Goal: Information Seeking & Learning: Find specific fact

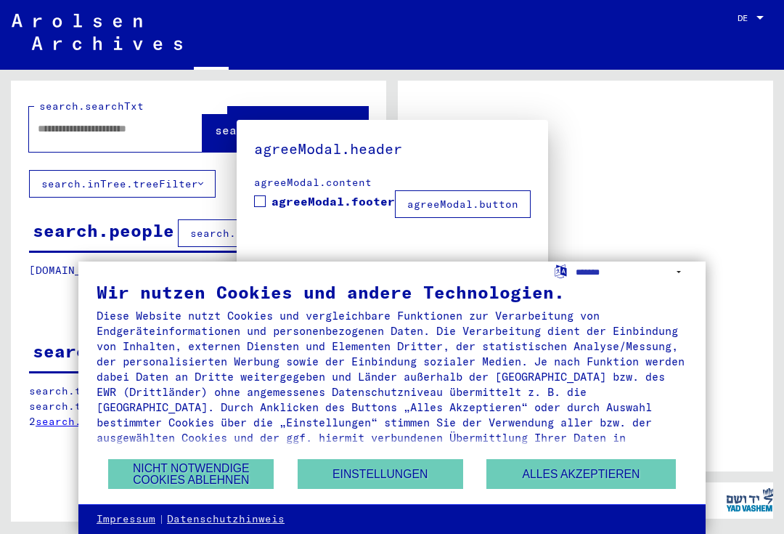
type input "**********"
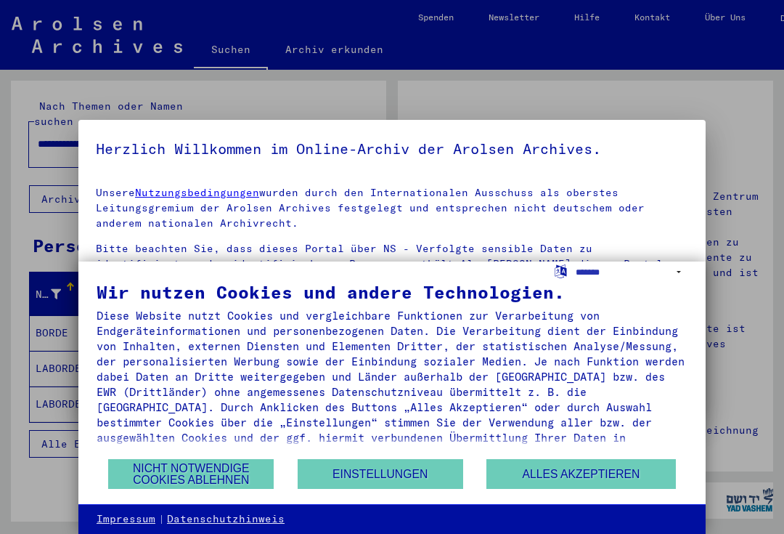
click at [566, 476] on button "Alles akzeptieren" at bounding box center [580, 474] width 189 height 30
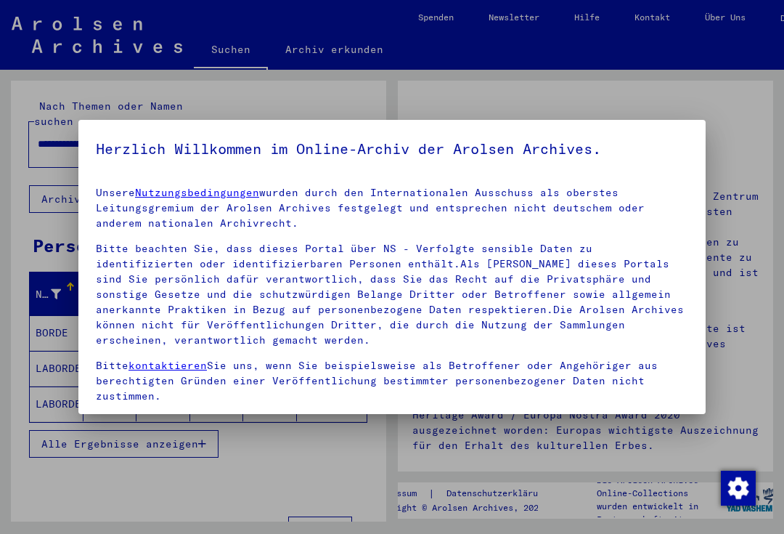
click at [9, 232] on div at bounding box center [392, 267] width 784 height 534
click at [707, 467] on div at bounding box center [392, 267] width 784 height 534
click at [172, 137] on h5 "Herzlich Willkommen im Online-Archiv der Arolsen Archives." at bounding box center [392, 148] width 592 height 23
click at [204, 135] on mat-dialog-container "Herzlich Willkommen im Online-Archiv der Arolsen Archives. Unsere Nutzungsbedin…" at bounding box center [391, 266] width 627 height 293
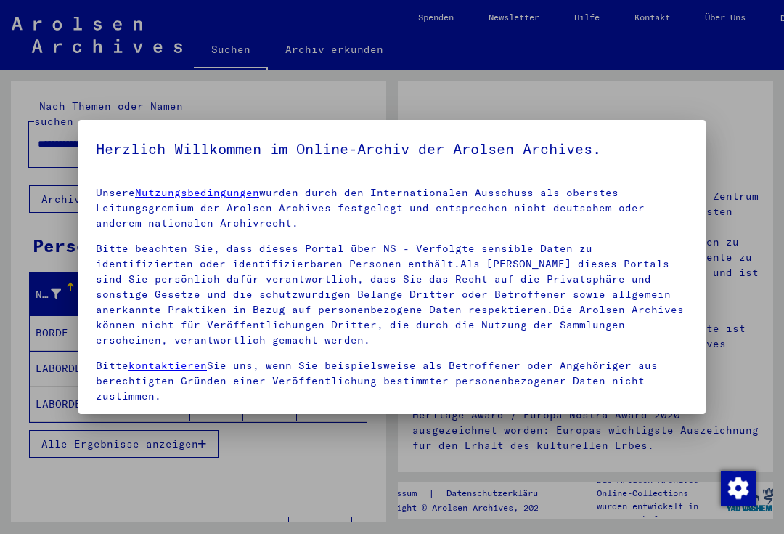
scroll to position [0, 0]
click at [11, 197] on div at bounding box center [392, 267] width 784 height 534
click at [6, 379] on div at bounding box center [392, 267] width 784 height 534
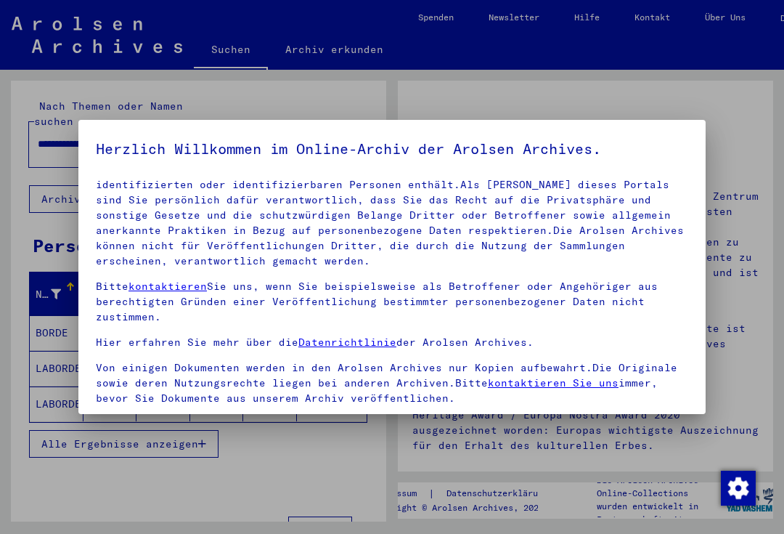
scroll to position [78, 0]
click at [275, 482] on div at bounding box center [392, 267] width 784 height 534
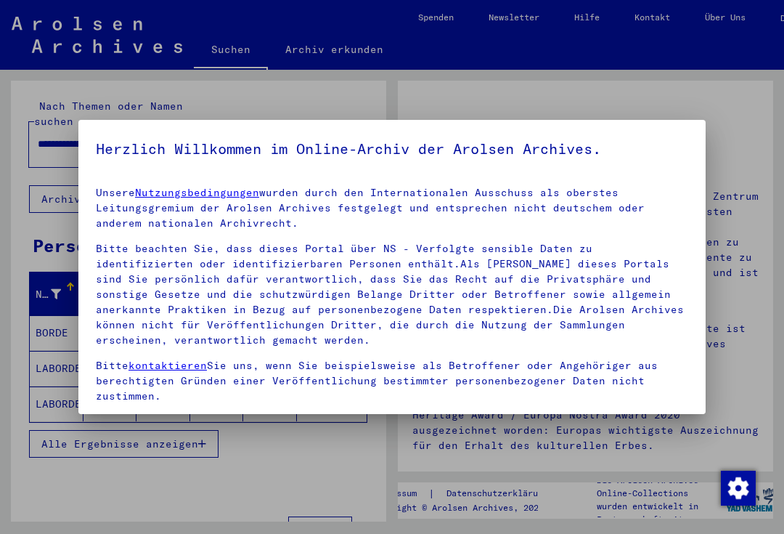
click at [740, 492] on img "button" at bounding box center [738, 487] width 35 height 35
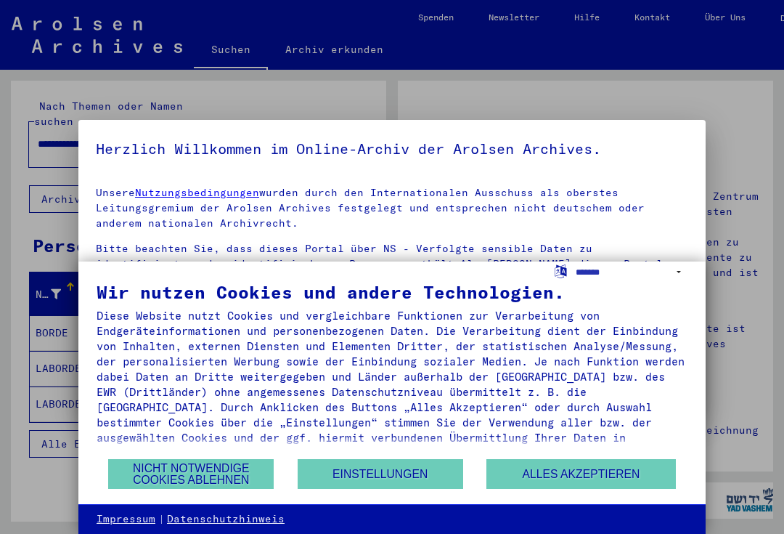
click at [191, 471] on button "Nicht notwendige Cookies ablehnen" at bounding box center [191, 474] width 166 height 30
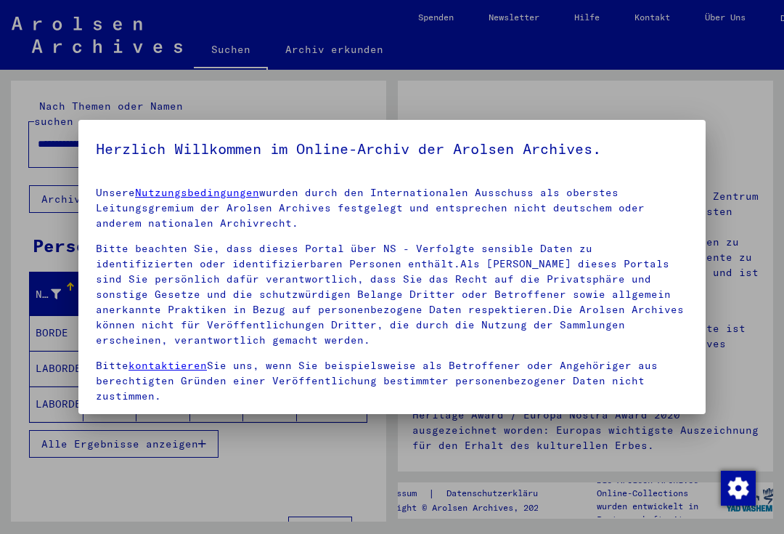
click at [741, 506] on div at bounding box center [392, 267] width 784 height 534
click at [754, 499] on img "button" at bounding box center [738, 487] width 35 height 35
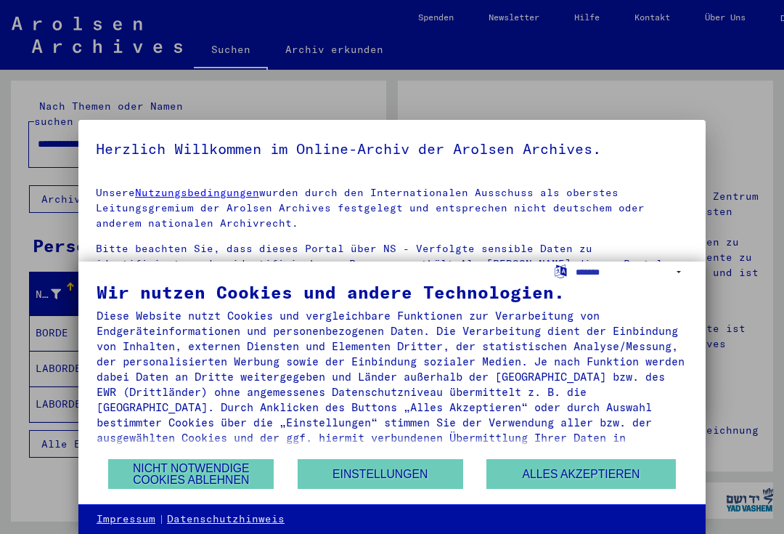
scroll to position [0, 0]
click at [372, 474] on button "Einstellungen" at bounding box center [381, 474] width 166 height 30
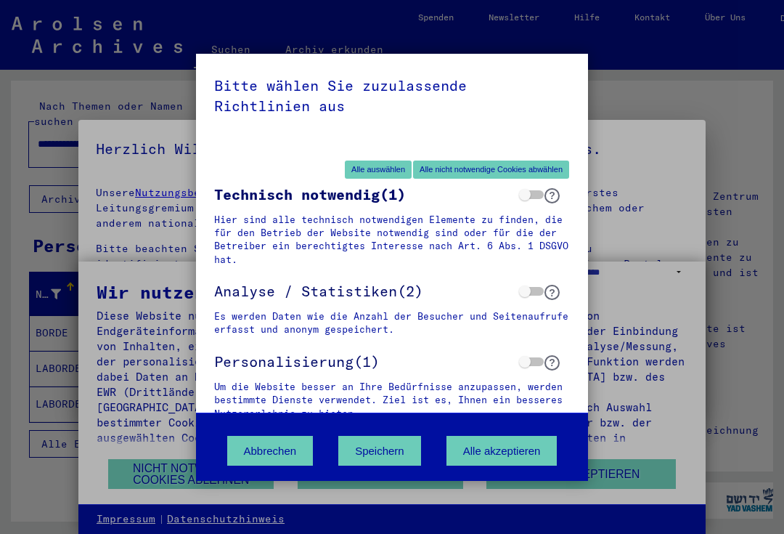
click at [41, 350] on div "Bitte wählen Sie zuzulassende Richtlinien aus Alle auswählen Alle nicht notwend…" at bounding box center [392, 267] width 784 height 534
click at [486, 457] on button "Alle akzeptieren" at bounding box center [502, 451] width 111 height 30
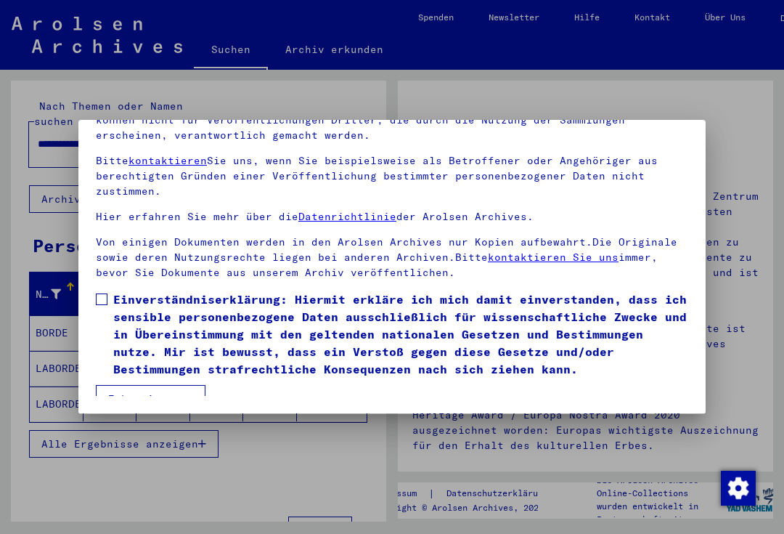
scroll to position [143, 0]
click at [101, 293] on span at bounding box center [102, 299] width 12 height 12
click at [136, 385] on button "Ich stimme zu" at bounding box center [151, 399] width 110 height 28
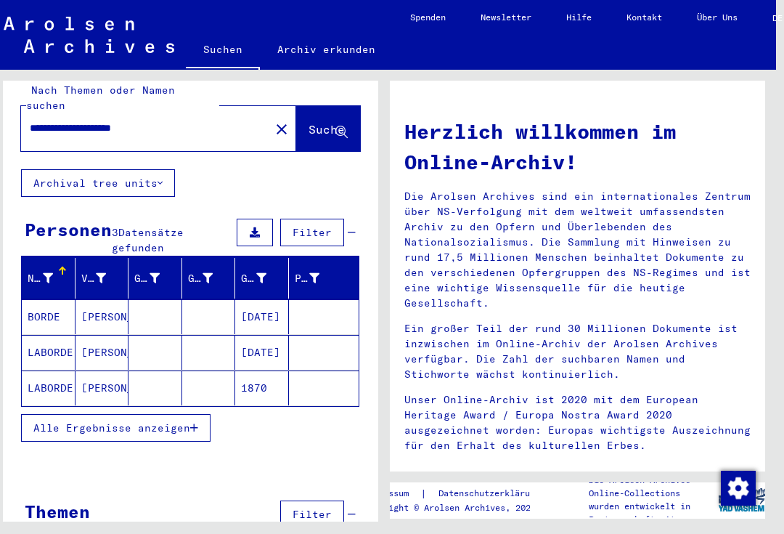
scroll to position [15, 0]
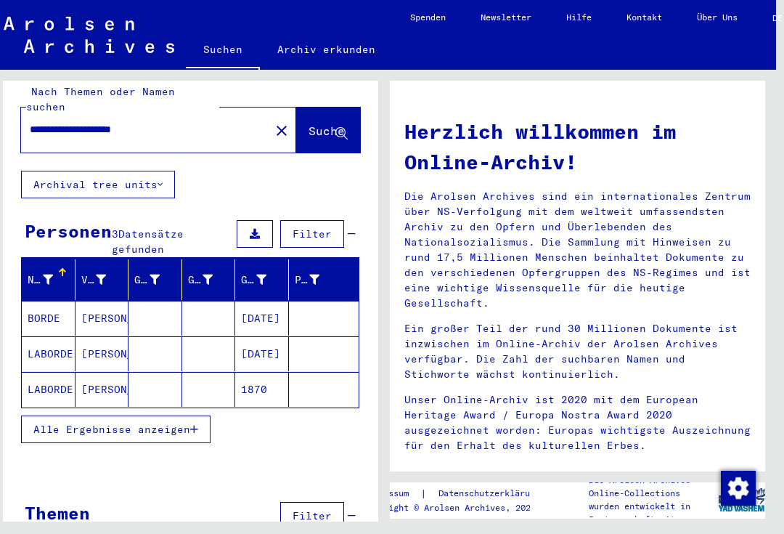
click at [42, 336] on mat-cell "LABORDE" at bounding box center [49, 353] width 54 height 35
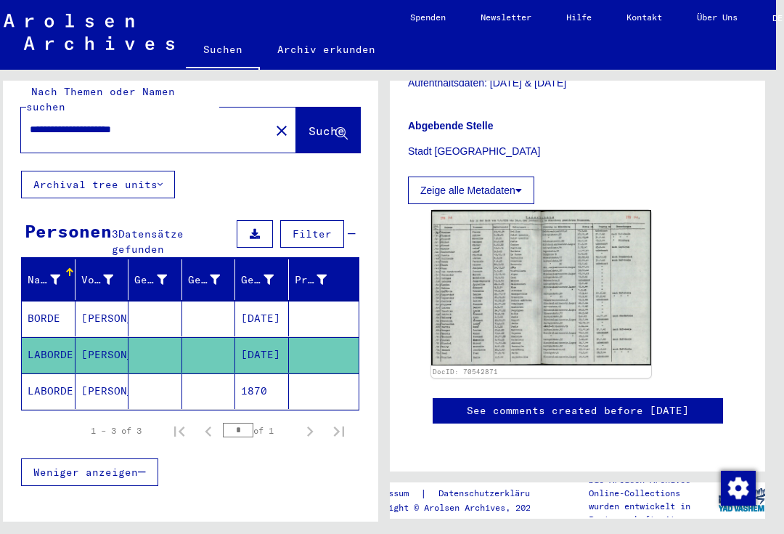
scroll to position [484, 0]
click at [518, 283] on img at bounding box center [541, 287] width 220 height 155
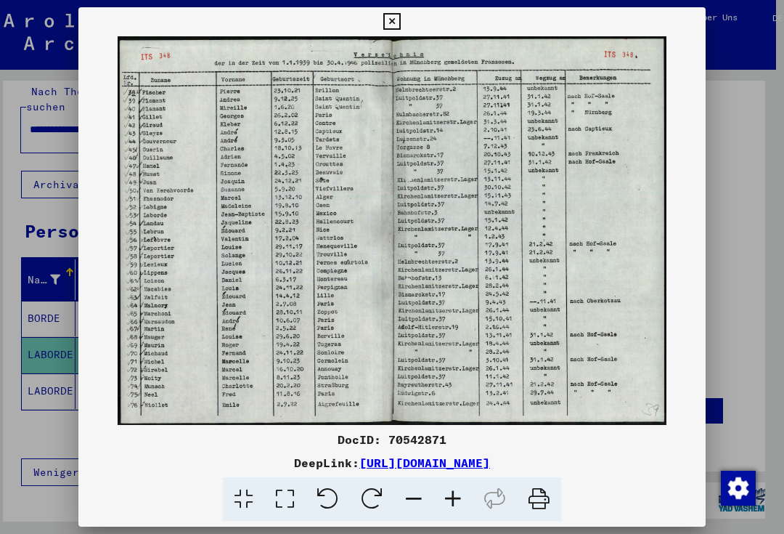
click at [326, 242] on img at bounding box center [391, 230] width 627 height 388
click at [400, 25] on icon at bounding box center [391, 21] width 17 height 17
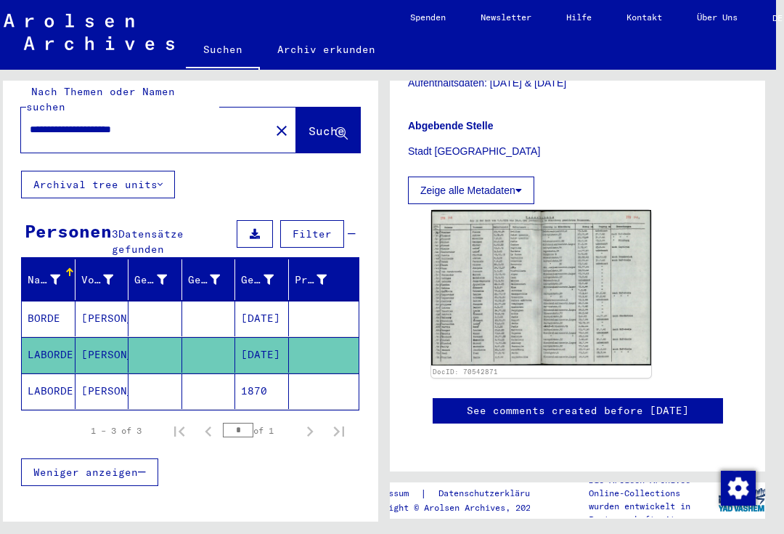
click at [57, 373] on mat-cell "LABORDE" at bounding box center [49, 391] width 54 height 36
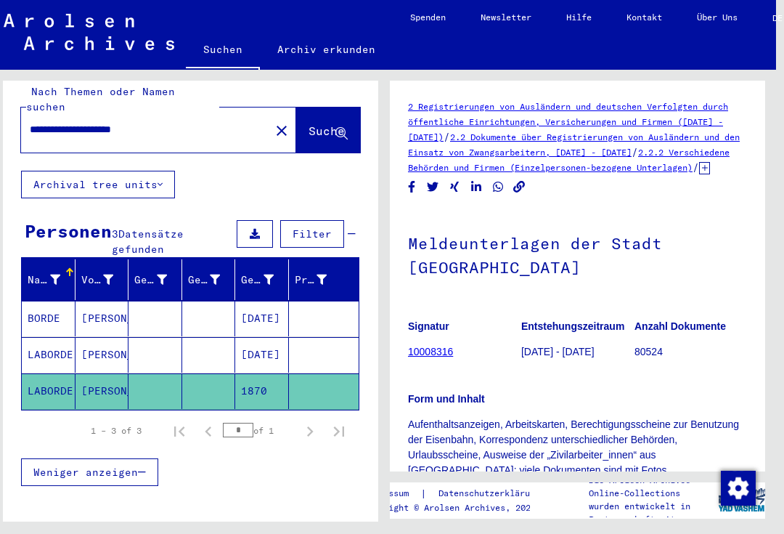
click at [535, 160] on link "2.2.2 Verschiedene Behörden und Firmen (Einzelpersonen-bezogene Unterlagen)" at bounding box center [569, 160] width 322 height 26
click at [699, 174] on icon at bounding box center [704, 168] width 11 height 12
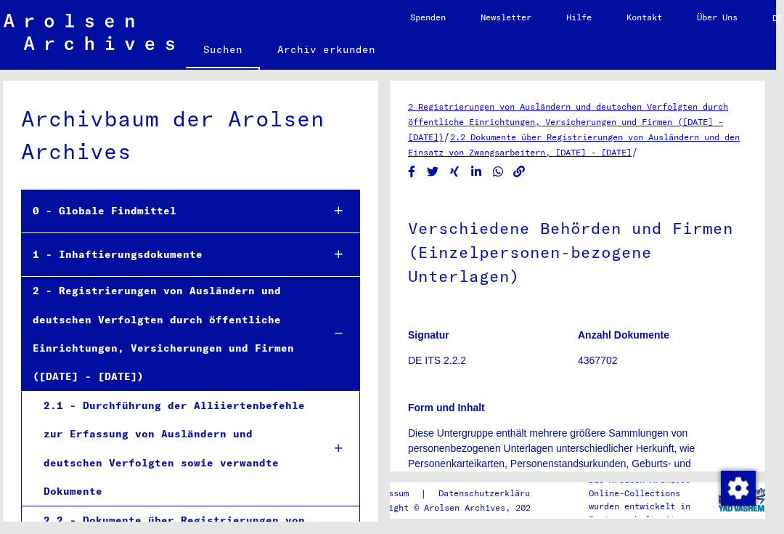
scroll to position [412, 0]
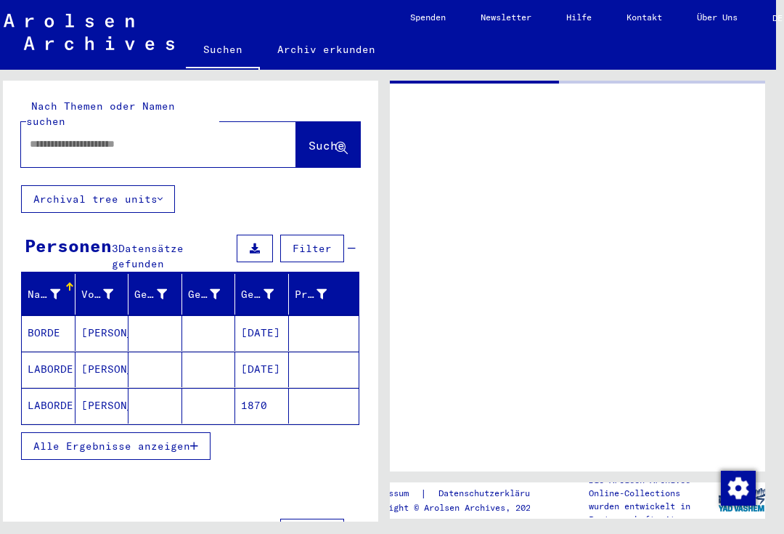
type input "********"
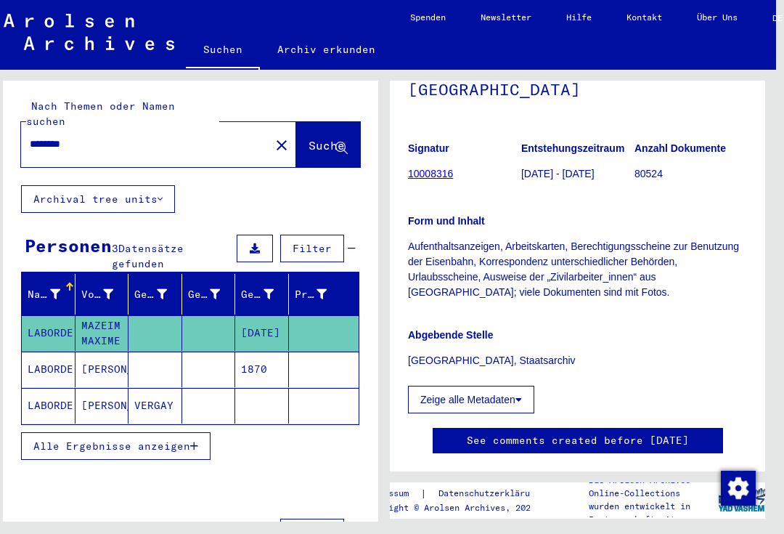
scroll to position [168, 0]
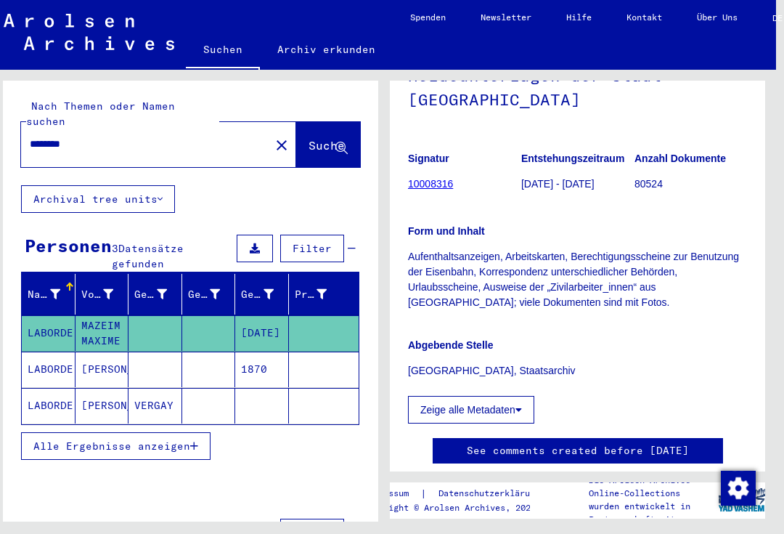
click at [466, 396] on button "Zeige alle Metadaten" at bounding box center [471, 410] width 126 height 28
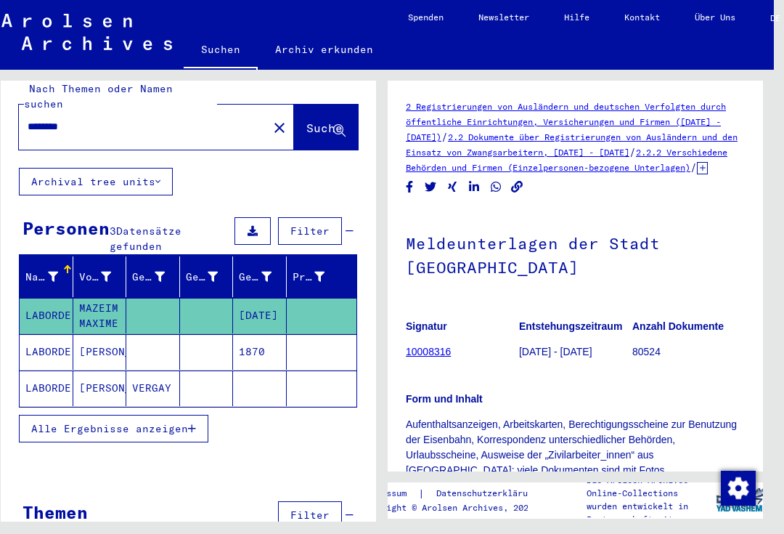
scroll to position [17, 0]
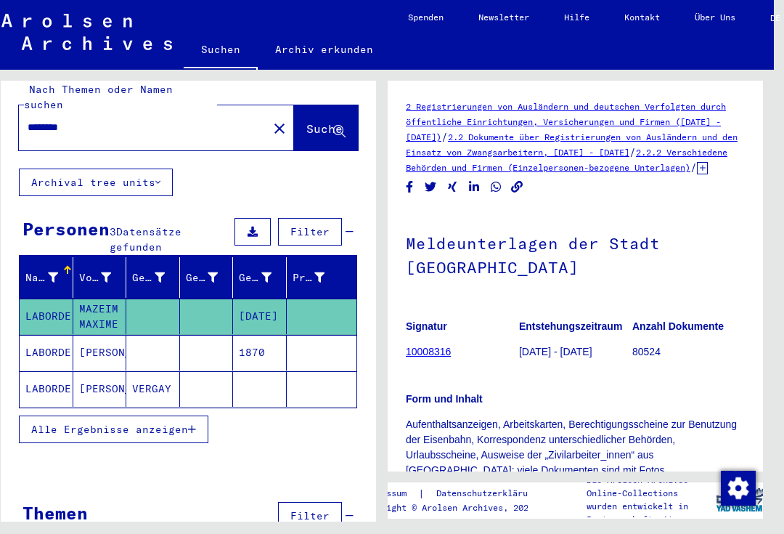
click at [307, 225] on span "Filter" at bounding box center [309, 231] width 39 height 13
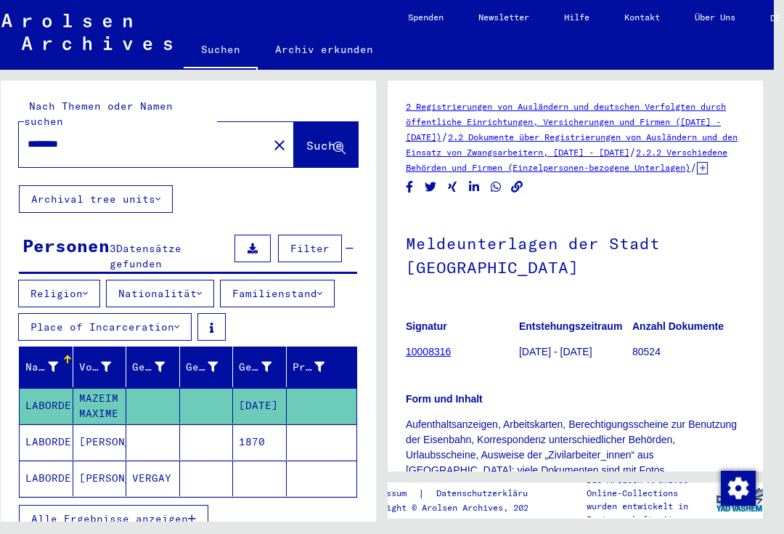
scroll to position [0, 0]
click at [202, 288] on icon at bounding box center [199, 293] width 5 height 10
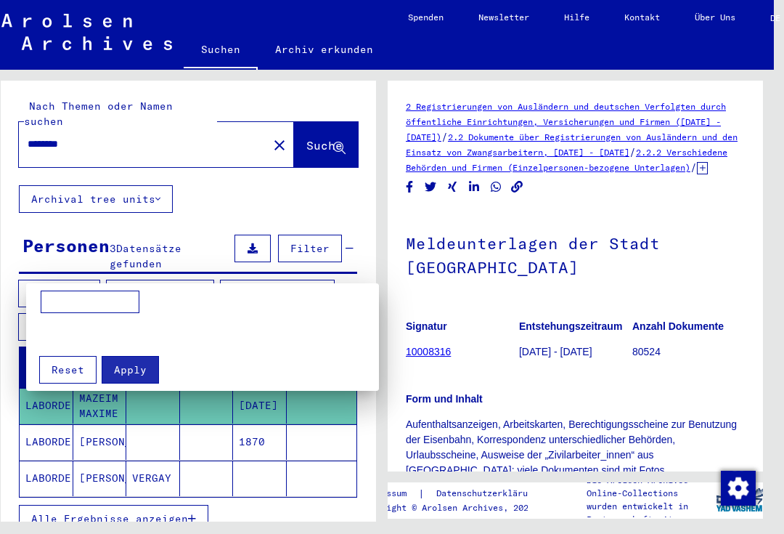
click at [70, 303] on input at bounding box center [90, 301] width 99 height 23
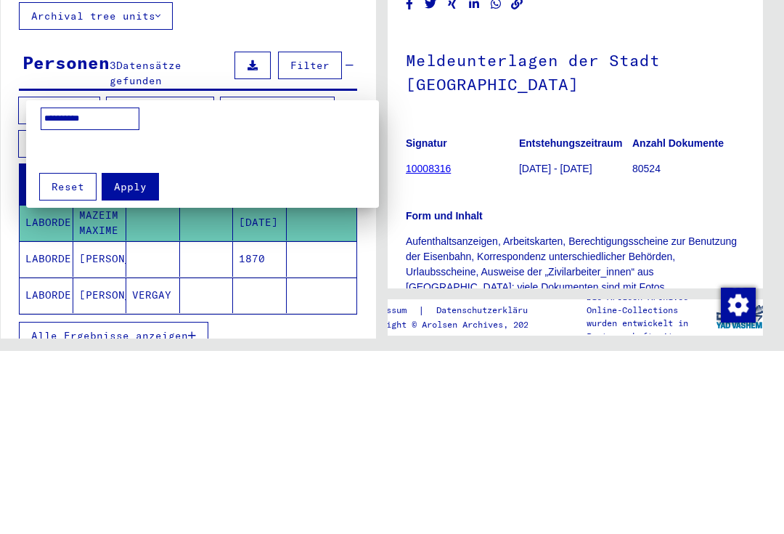
type input "*********"
click at [129, 363] on span "Apply" at bounding box center [130, 369] width 33 height 13
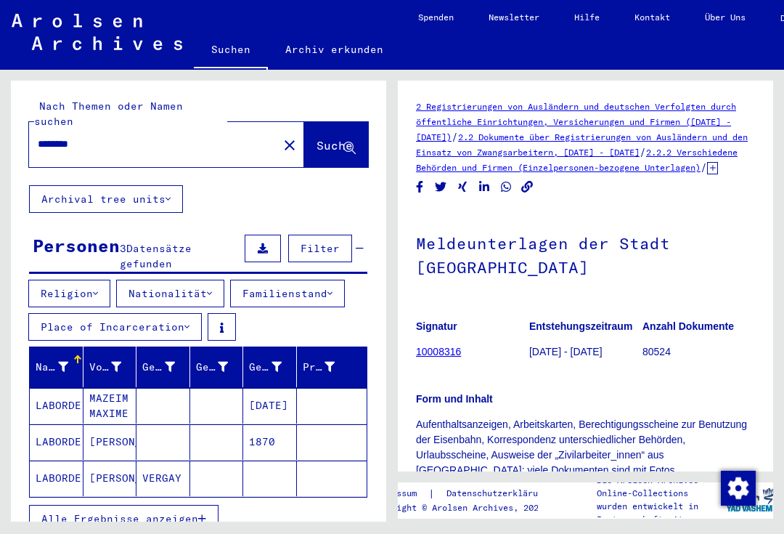
click at [105, 136] on input "********" at bounding box center [154, 143] width 232 height 15
type input "*"
type input "*******"
click at [317, 138] on span "Suche" at bounding box center [335, 145] width 36 height 15
